Goal: Find specific page/section: Find specific page/section

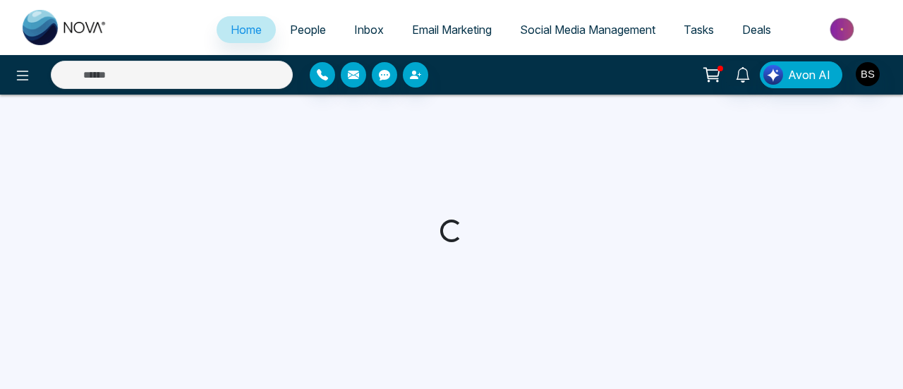
select select "*"
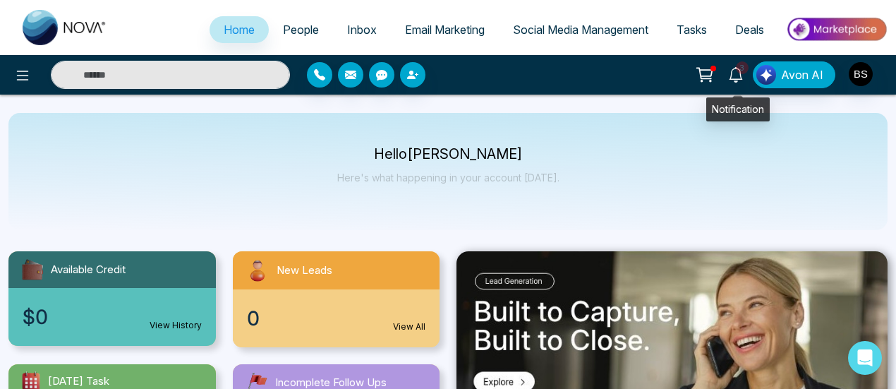
click at [739, 78] on icon at bounding box center [735, 75] width 13 height 16
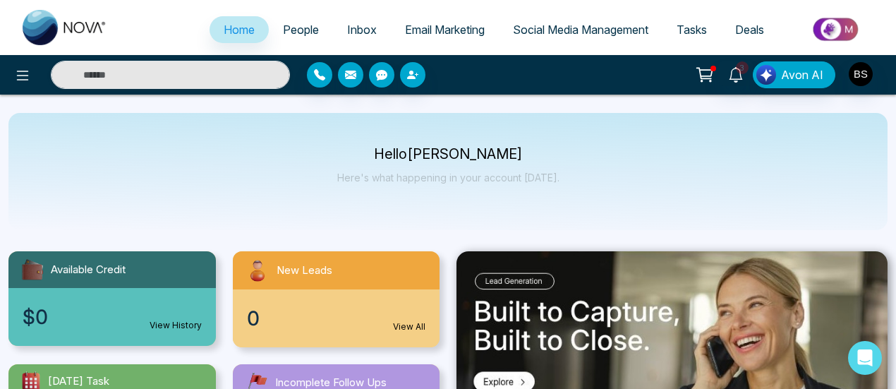
click at [780, 143] on div "Hello [PERSON_NAME] Here's what happening in your account [DATE]." at bounding box center [447, 171] width 879 height 117
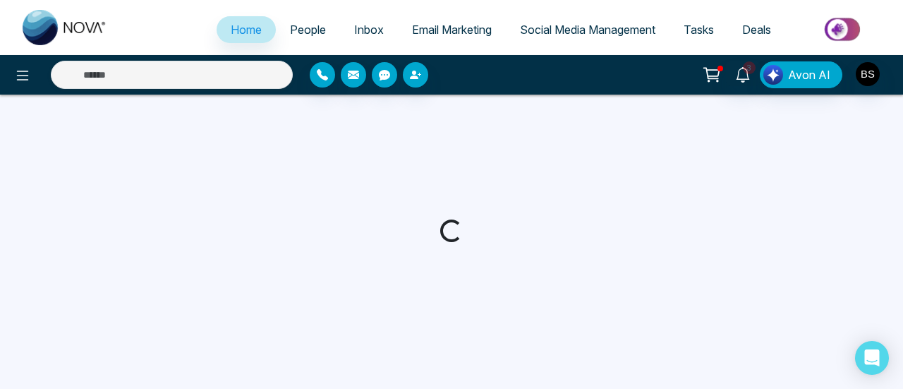
select select "*"
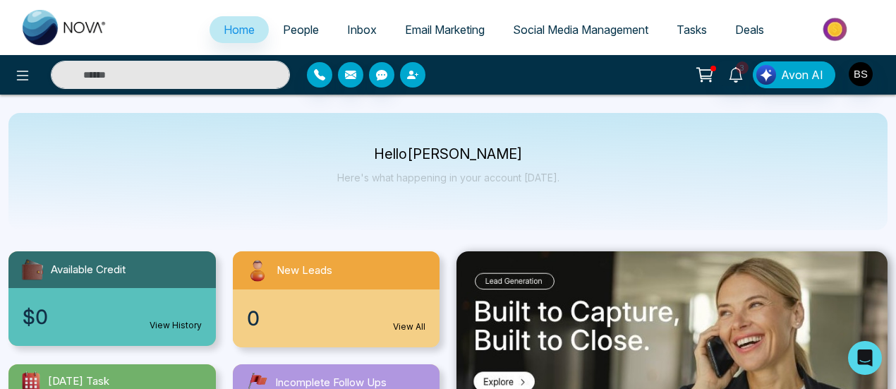
click at [412, 78] on icon "button" at bounding box center [411, 75] width 8 height 8
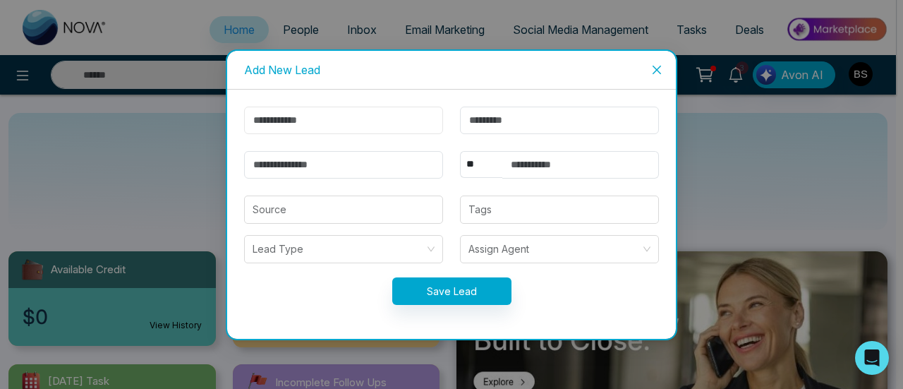
click at [413, 116] on input "text" at bounding box center [343, 121] width 199 height 28
drag, startPoint x: 571, startPoint y: 90, endPoint x: 584, endPoint y: 90, distance: 12.7
click at [571, 90] on div "** **** *** *** *** **** *** Source Tags Lead Type Assign Agent Save Lead" at bounding box center [451, 214] width 449 height 249
click at [655, 71] on icon "close" at bounding box center [656, 69] width 8 height 8
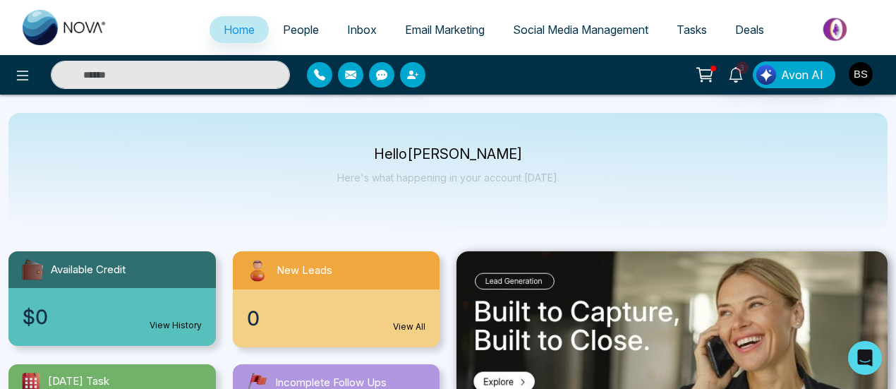
click at [302, 39] on link "People" at bounding box center [301, 29] width 64 height 27
